Goal: Task Accomplishment & Management: Use online tool/utility

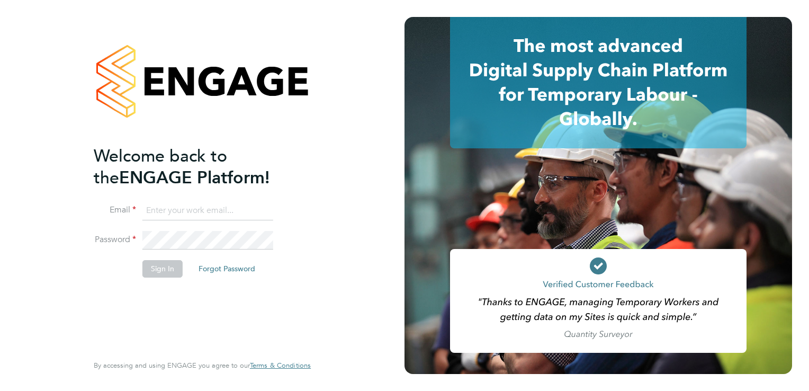
type input "tamara@peacerecruitmentservices.com"
drag, startPoint x: 777, startPoint y: 1, endPoint x: 324, endPoint y: 71, distance: 458.4
click at [324, 71] on div "Welcome back to the ENGAGE Platform! Email tamara@peacerecruitmentservices.com …" at bounding box center [202, 195] width 259 height 391
drag, startPoint x: 788, startPoint y: 0, endPoint x: 168, endPoint y: 274, distance: 677.5
click at [168, 274] on button "Sign In" at bounding box center [162, 268] width 40 height 17
